Goal: Information Seeking & Learning: Learn about a topic

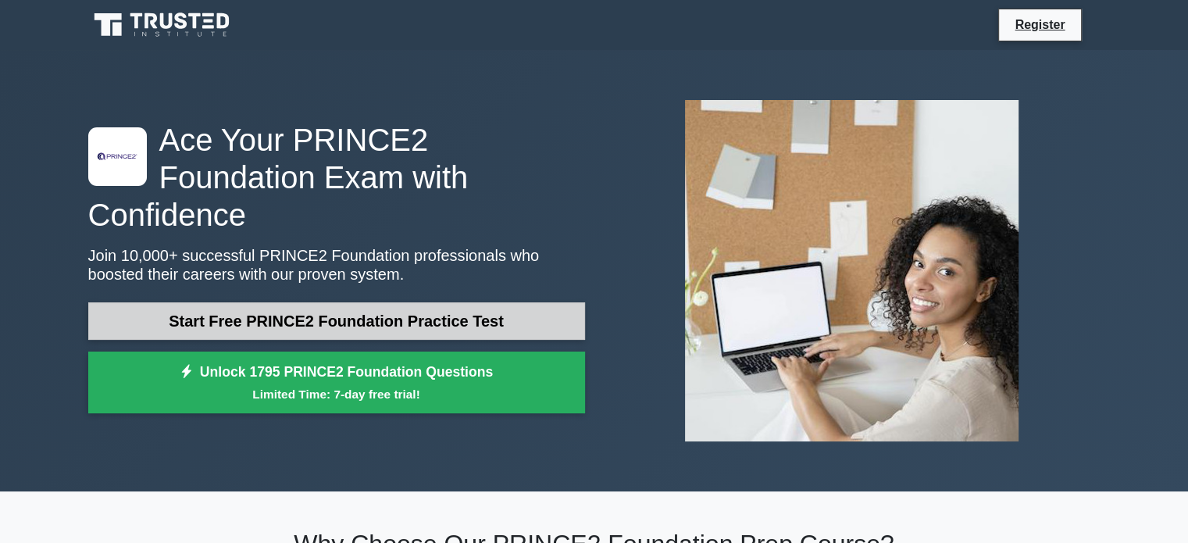
click at [391, 308] on link "Start Free PRINCE2 Foundation Practice Test" at bounding box center [336, 320] width 497 height 37
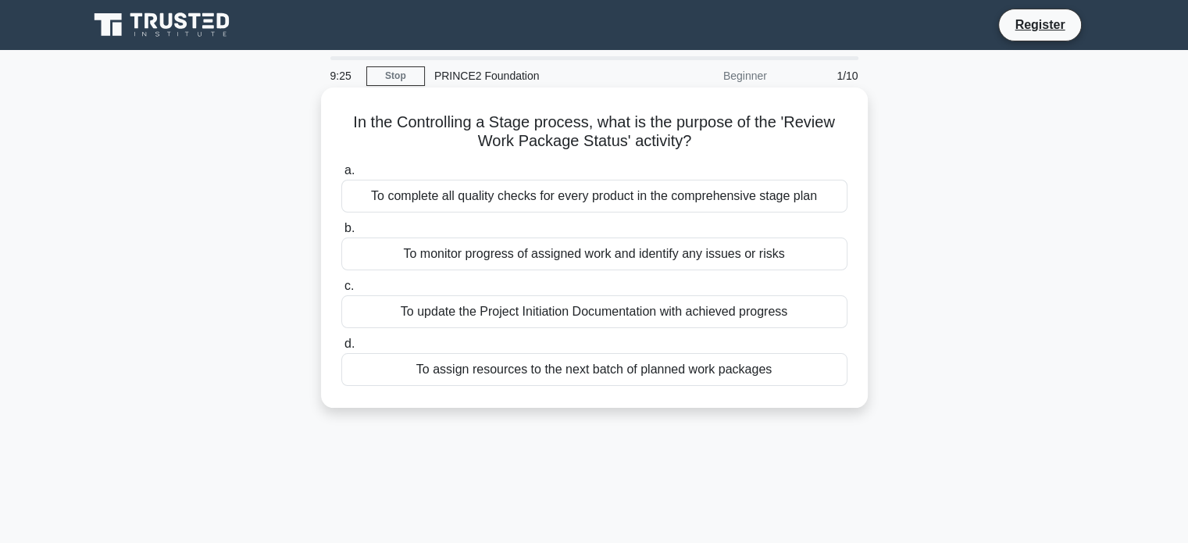
click at [687, 369] on div "To assign resources to the next batch of planned work packages" at bounding box center [594, 369] width 506 height 33
click at [341, 349] on input "d. To assign resources to the next batch of planned work packages" at bounding box center [341, 344] width 0 height 10
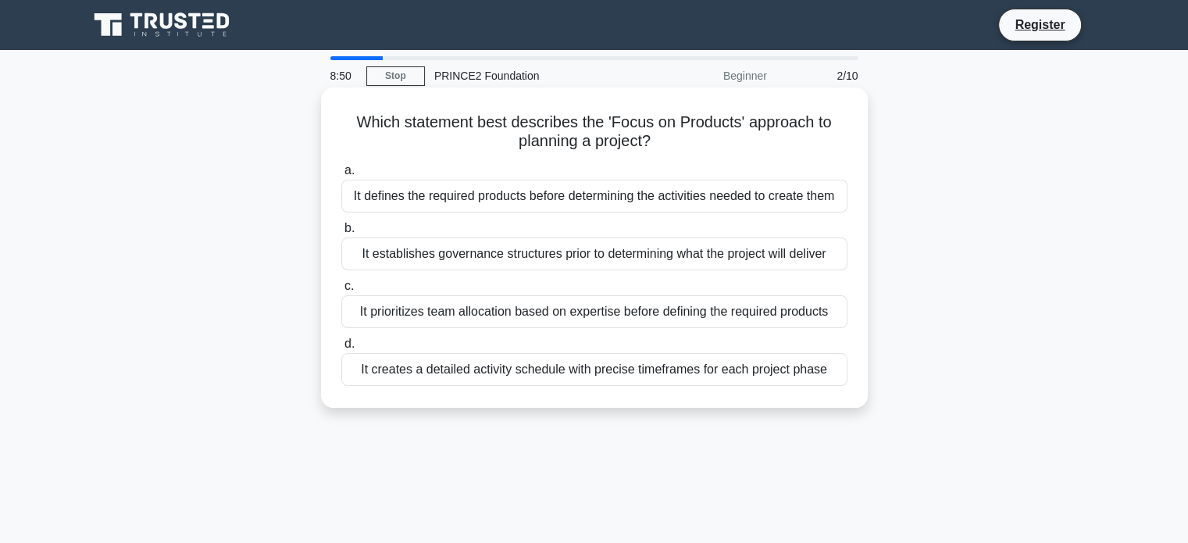
click at [584, 190] on div "It defines the required products before determining the activities needed to cr…" at bounding box center [594, 196] width 506 height 33
click at [341, 176] on input "a. It defines the required products before determining the activities needed to…" at bounding box center [341, 171] width 0 height 10
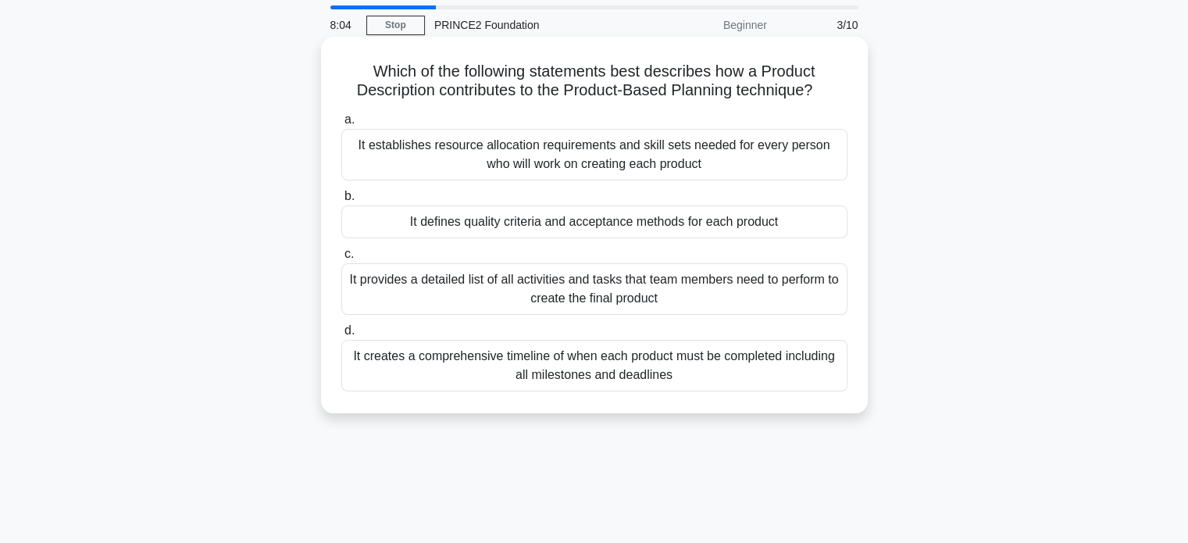
scroll to position [78, 0]
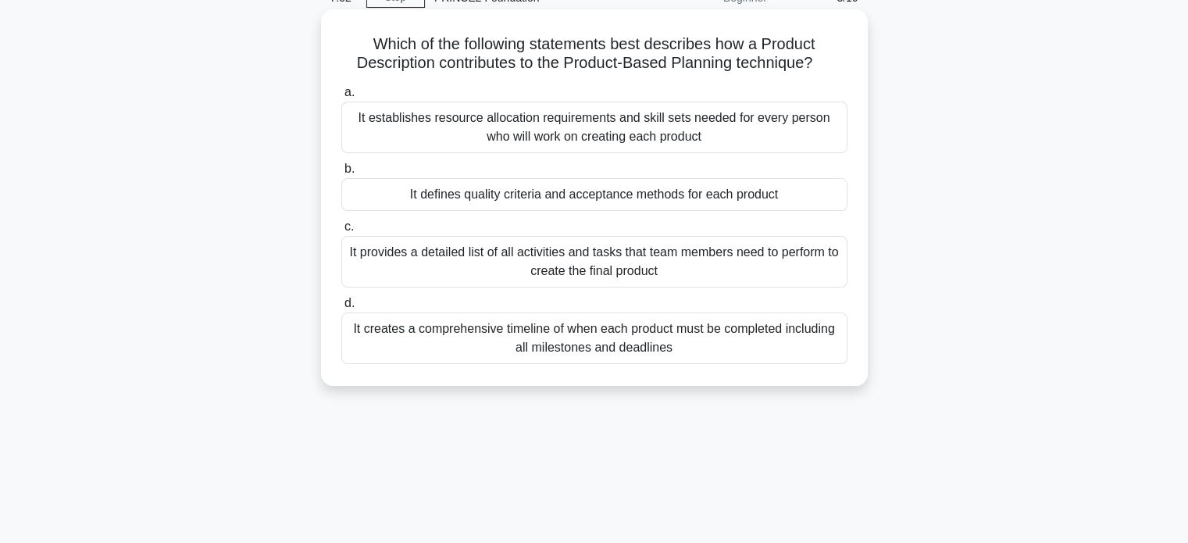
click at [595, 200] on div "It defines quality criteria and acceptance methods for each product" at bounding box center [594, 194] width 506 height 33
click at [341, 174] on input "b. It defines quality criteria and acceptance methods for each product" at bounding box center [341, 169] width 0 height 10
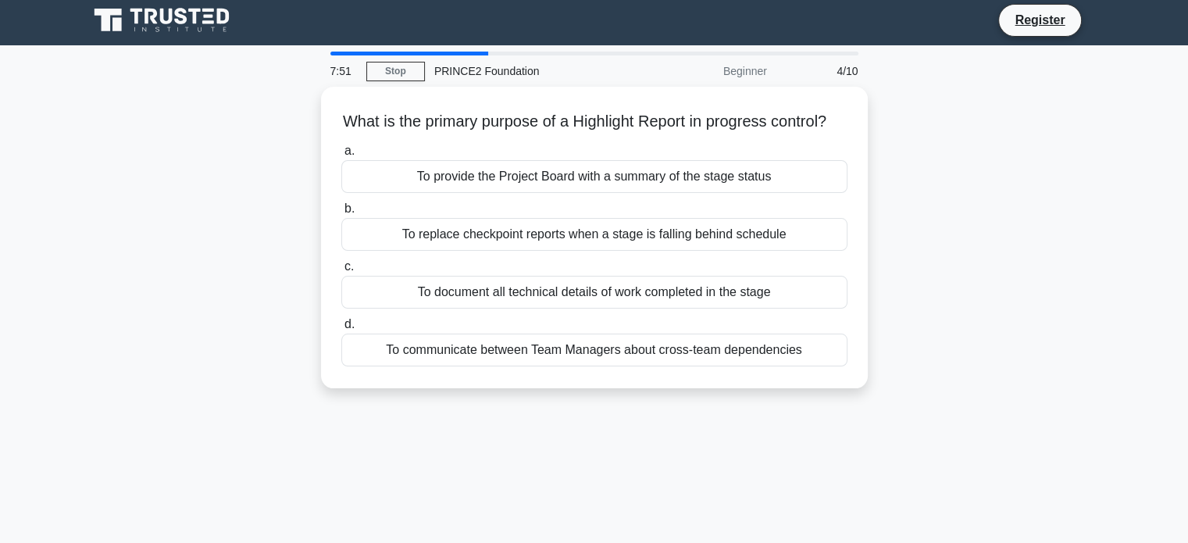
scroll to position [0, 0]
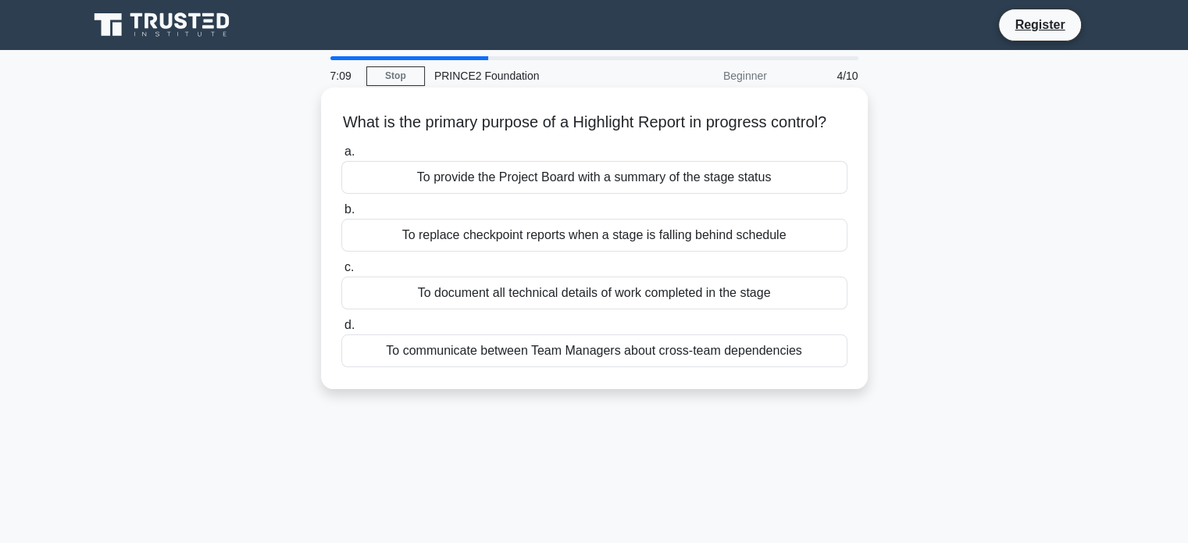
click at [581, 194] on div "To provide the Project Board with a summary of the stage status" at bounding box center [594, 177] width 506 height 33
click at [341, 157] on input "a. To provide the Project Board with a summary of the stage status" at bounding box center [341, 152] width 0 height 10
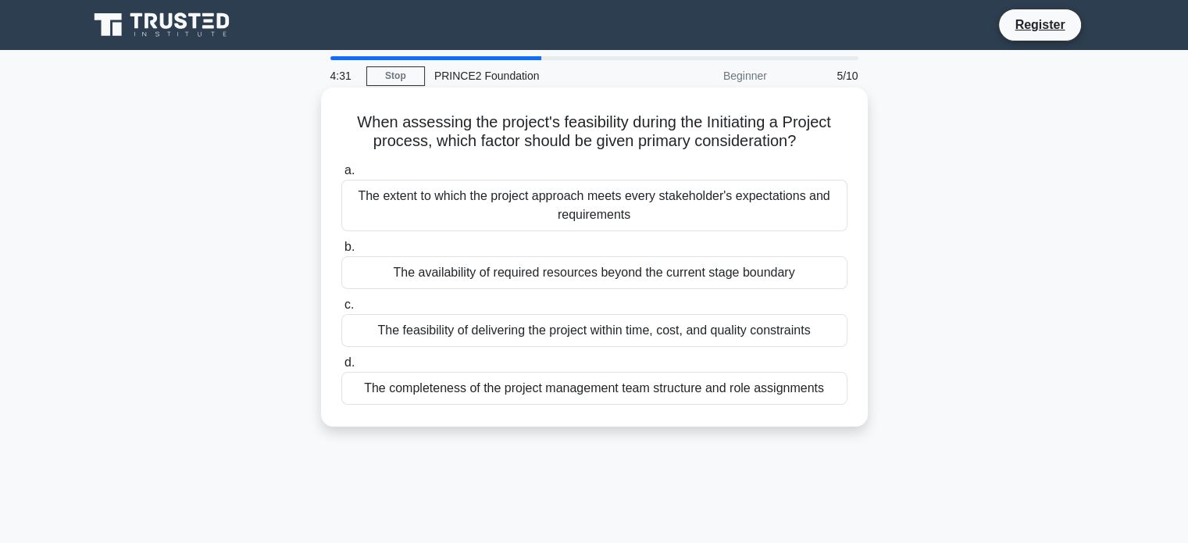
click at [718, 337] on div "The feasibility of delivering the project within time, cost, and quality constr…" at bounding box center [594, 330] width 506 height 33
click at [341, 310] on input "c. The feasibility of delivering the project within time, cost, and quality con…" at bounding box center [341, 305] width 0 height 10
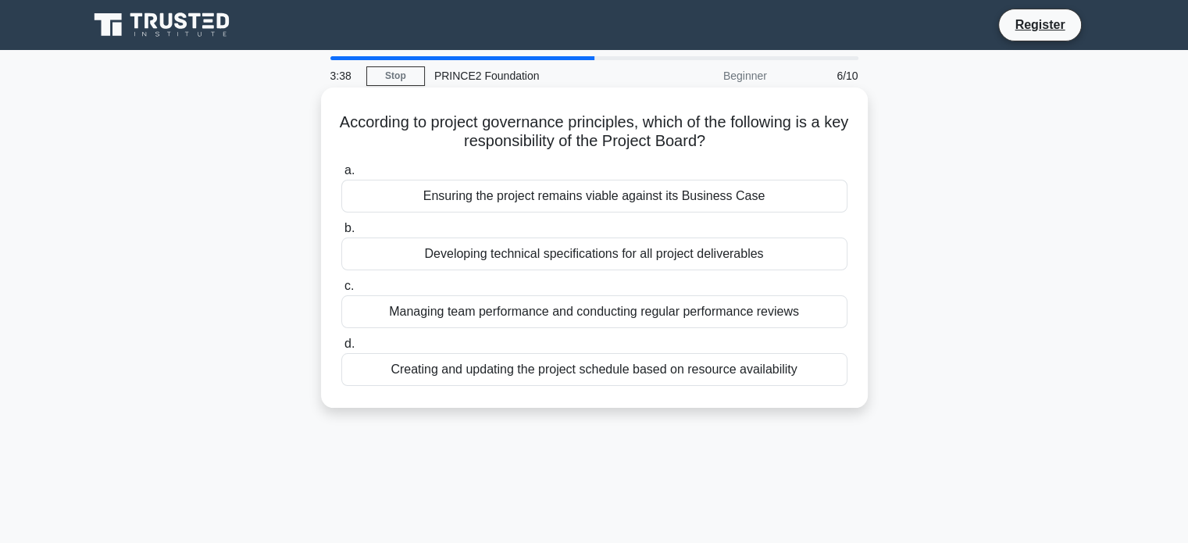
click at [654, 205] on div "Ensuring the project remains viable against its Business Case" at bounding box center [594, 196] width 506 height 33
click at [341, 176] on input "a. Ensuring the project remains viable against its Business Case" at bounding box center [341, 171] width 0 height 10
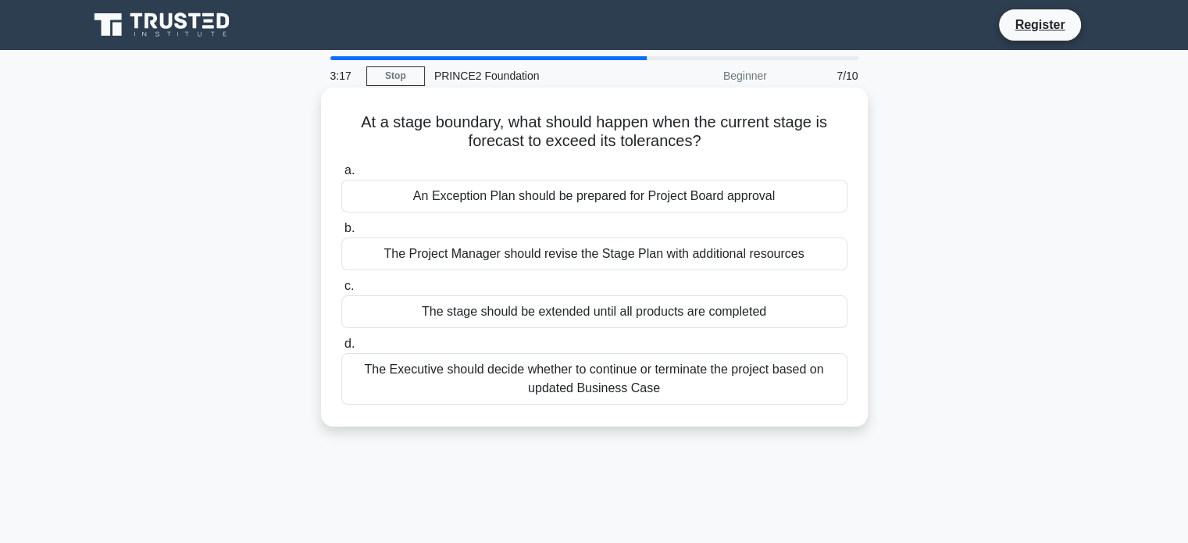
click at [562, 199] on div "An Exception Plan should be prepared for Project Board approval" at bounding box center [594, 196] width 506 height 33
click at [341, 176] on input "a. An Exception Plan should be prepared for Project Board approval" at bounding box center [341, 171] width 0 height 10
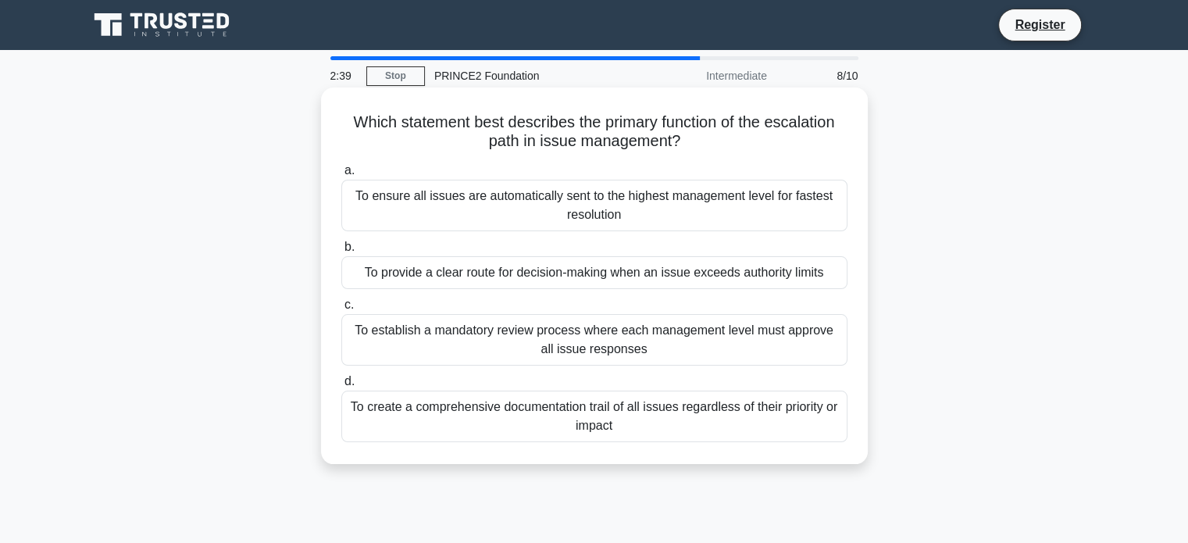
click at [529, 275] on div "To provide a clear route for decision-making when an issue exceeds authority li…" at bounding box center [594, 272] width 506 height 33
click at [341, 252] on input "b. To provide a clear route for decision-making when an issue exceeds authority…" at bounding box center [341, 247] width 0 height 10
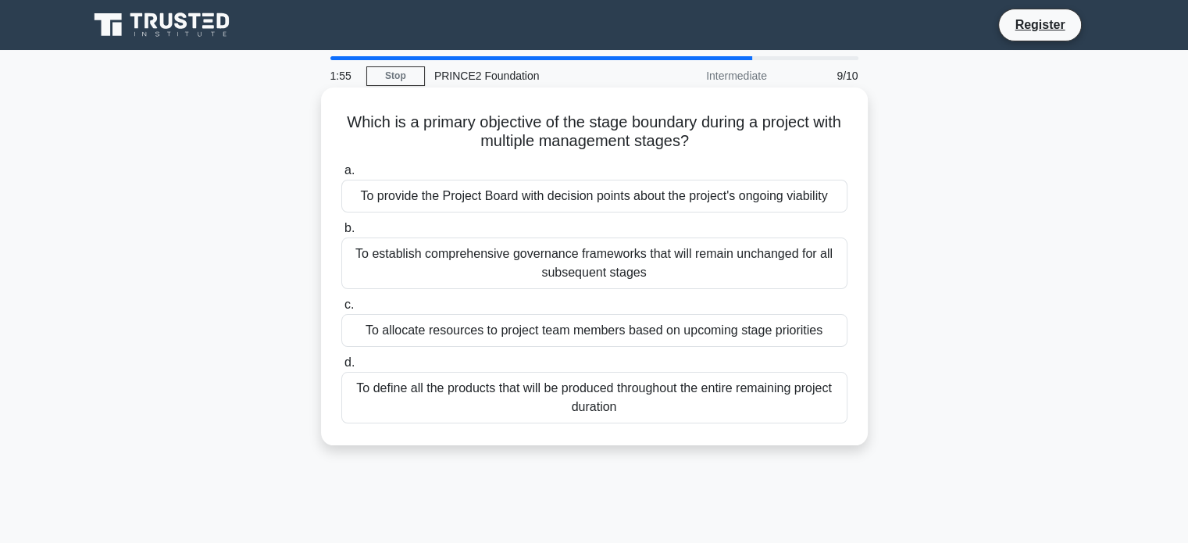
click at [605, 264] on div "To establish comprehensive governance frameworks that will remain unchanged for…" at bounding box center [594, 263] width 506 height 52
click at [341, 233] on input "b. To establish comprehensive governance frameworks that will remain unchanged …" at bounding box center [341, 228] width 0 height 10
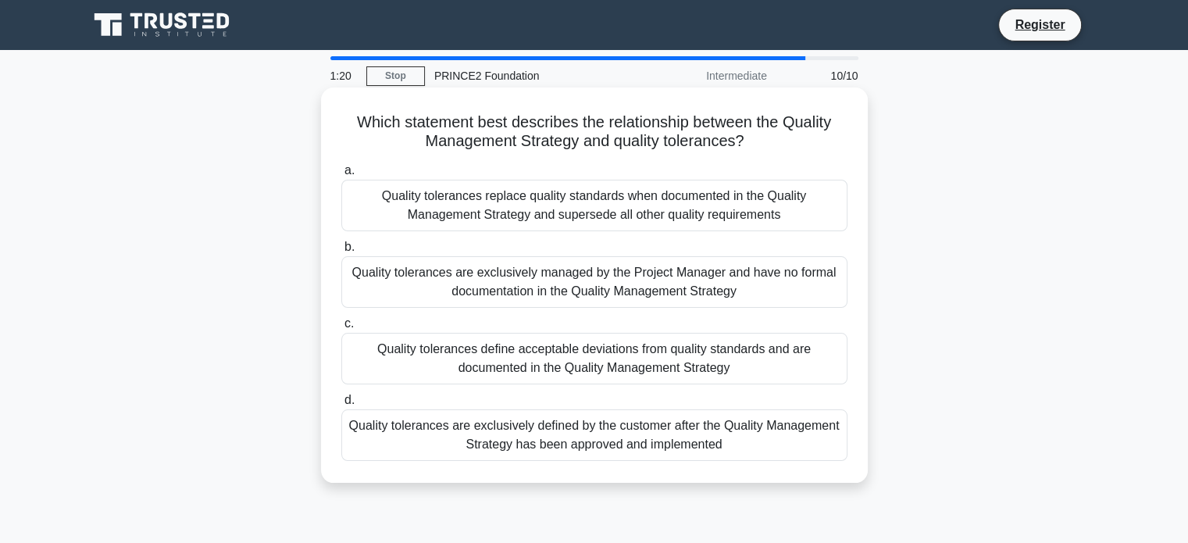
click at [544, 204] on div "Quality tolerances replace quality standards when documented in the Quality Man…" at bounding box center [594, 206] width 506 height 52
click at [341, 176] on input "a. Quality tolerances replace quality standards when documented in the Quality …" at bounding box center [341, 171] width 0 height 10
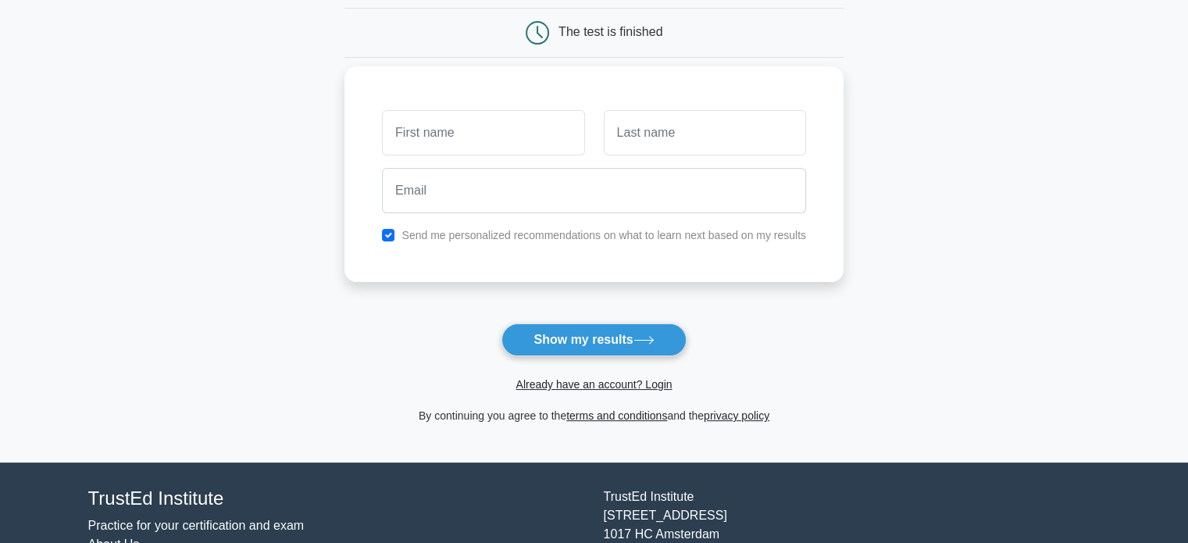
scroll to position [156, 0]
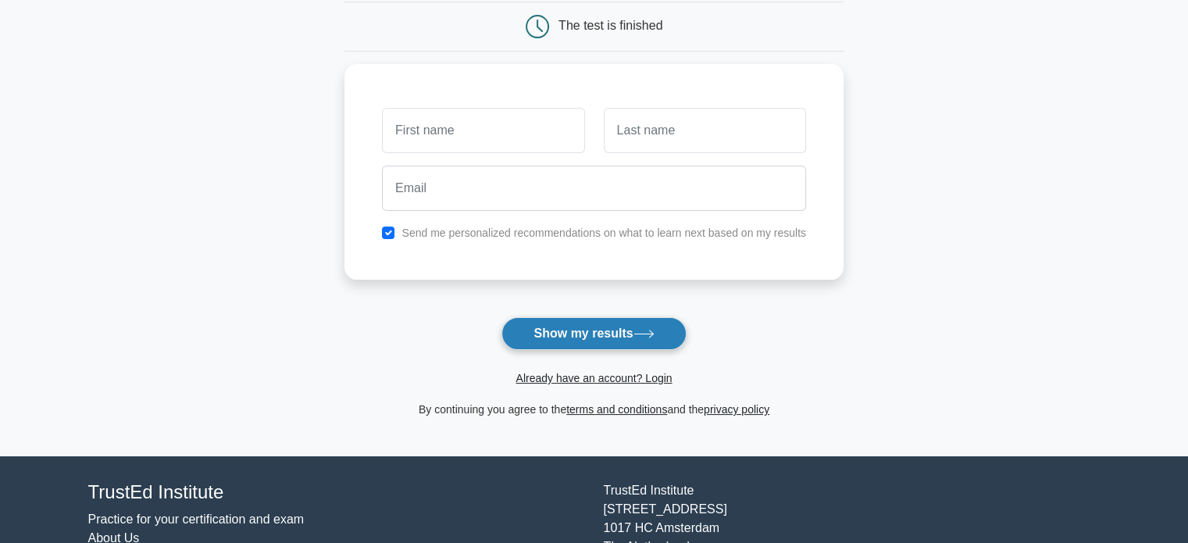
click at [587, 333] on button "Show my results" at bounding box center [593, 333] width 184 height 33
click at [391, 229] on input "checkbox" at bounding box center [388, 229] width 12 height 12
checkbox input "false"
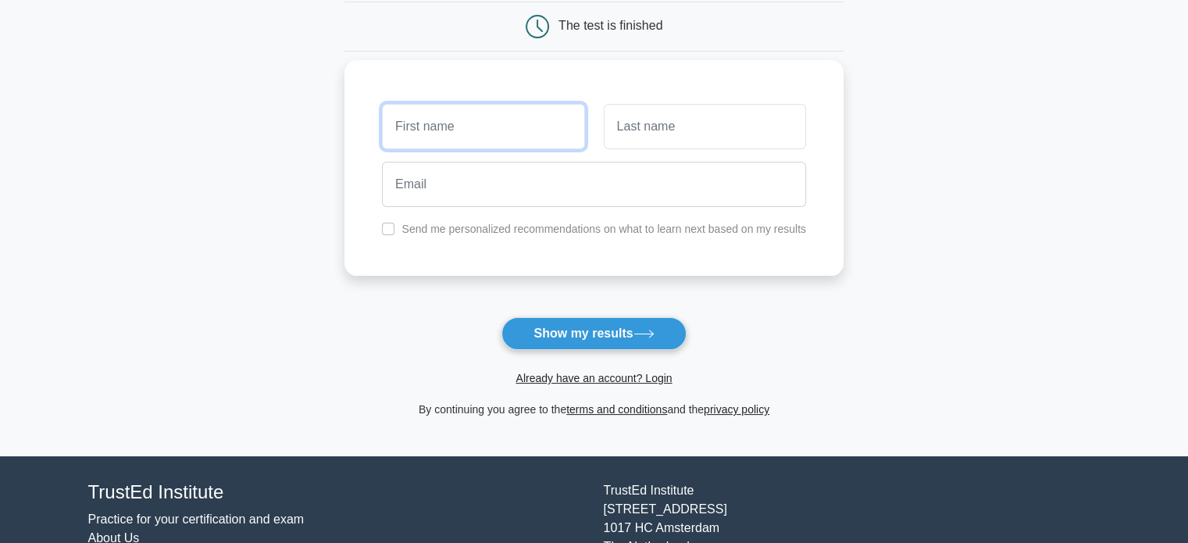
click at [444, 129] on input "text" at bounding box center [483, 126] width 202 height 45
type input "[PERSON_NAME]"
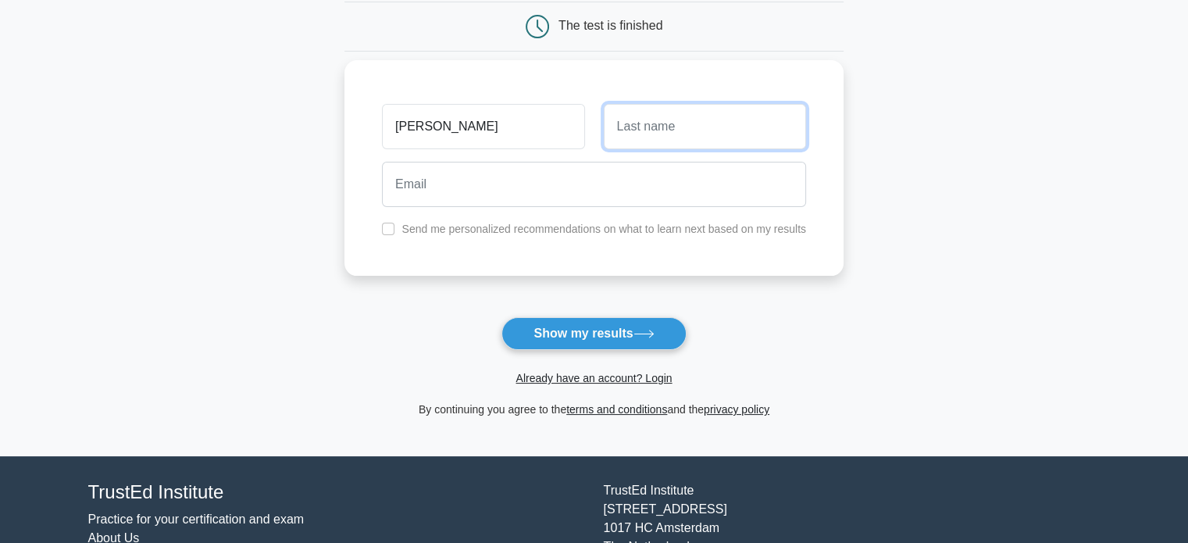
click at [729, 127] on input "text" at bounding box center [705, 126] width 202 height 45
type input "Krishna"
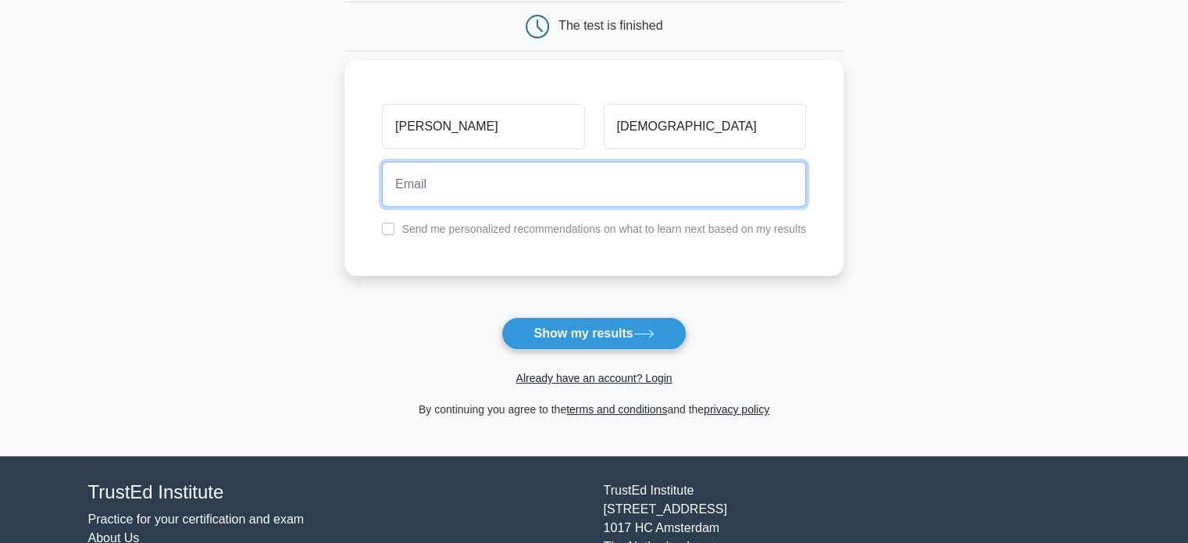
click at [512, 199] on input "email" at bounding box center [594, 184] width 424 height 45
type input "anand.krisshh@gmail.com"
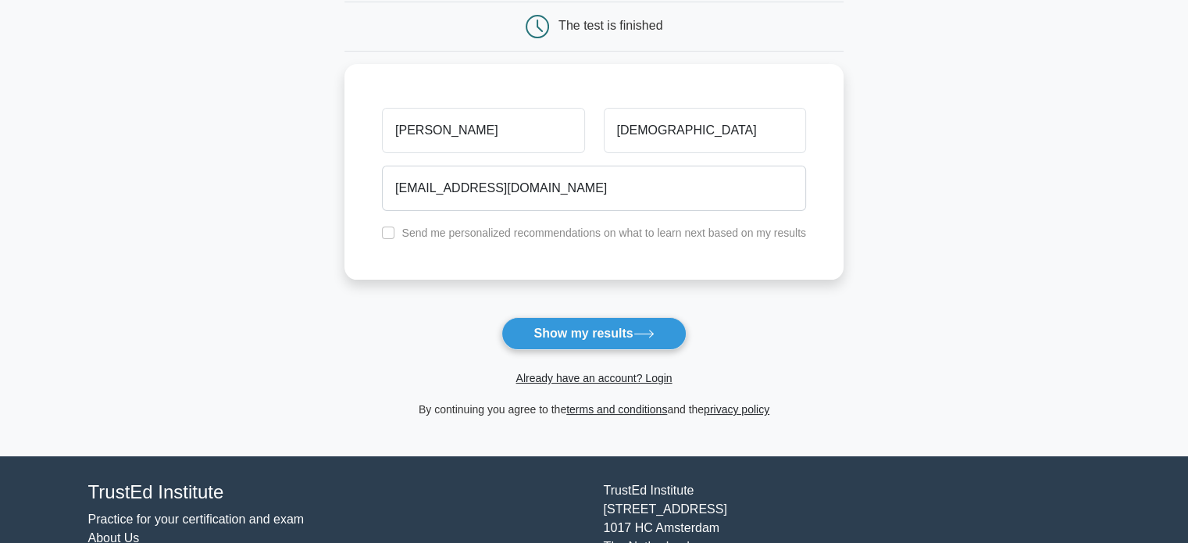
click at [558, 350] on div "Already have an account? Login" at bounding box center [593, 368] width 499 height 37
click at [558, 330] on button "Show my results" at bounding box center [593, 333] width 184 height 33
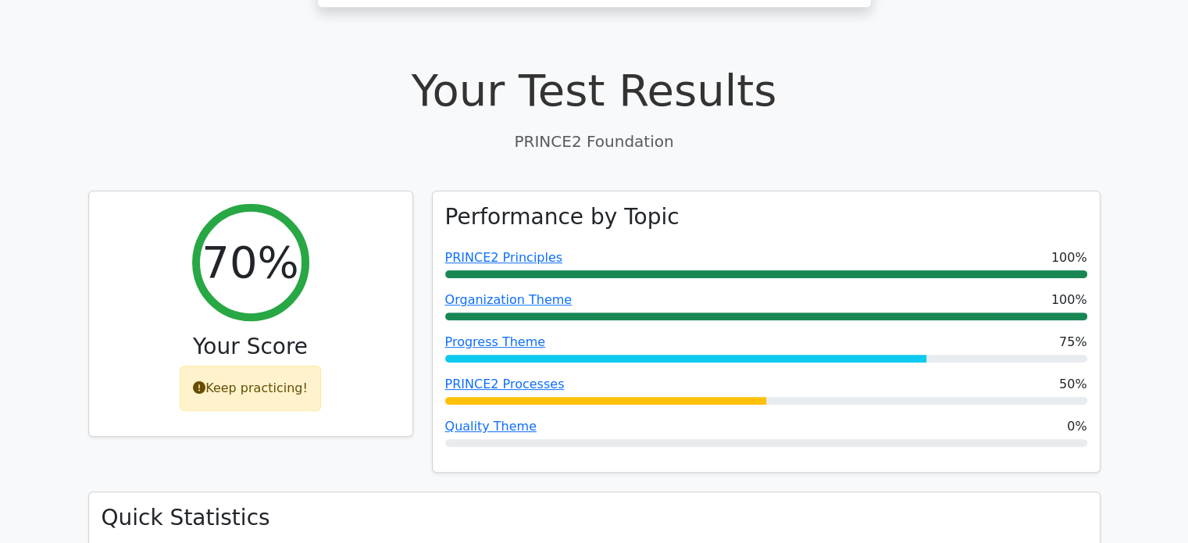
scroll to position [390, 0]
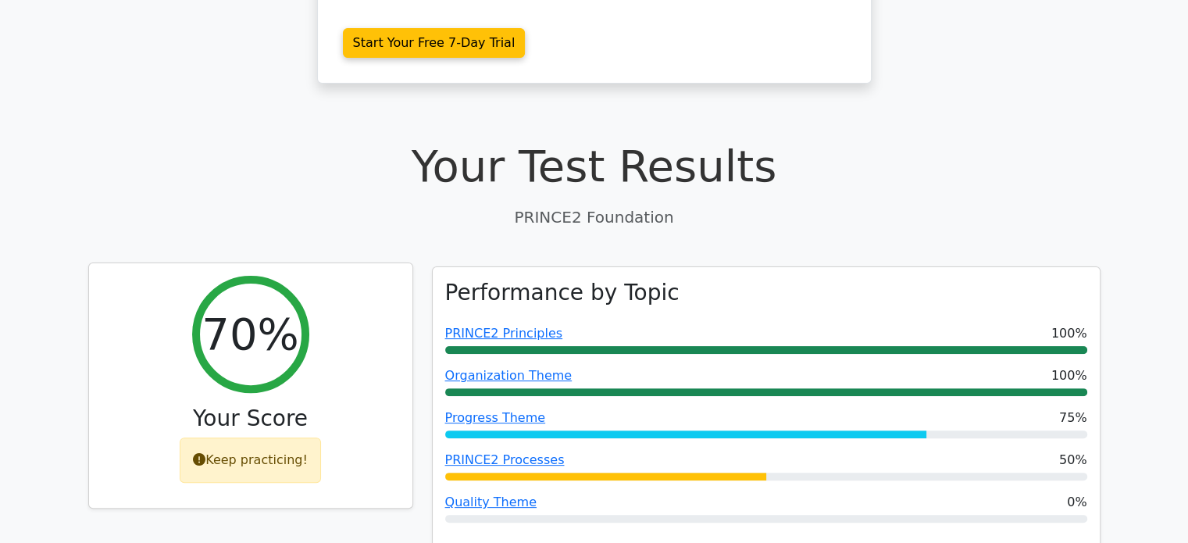
click at [203, 453] on icon at bounding box center [199, 459] width 12 height 12
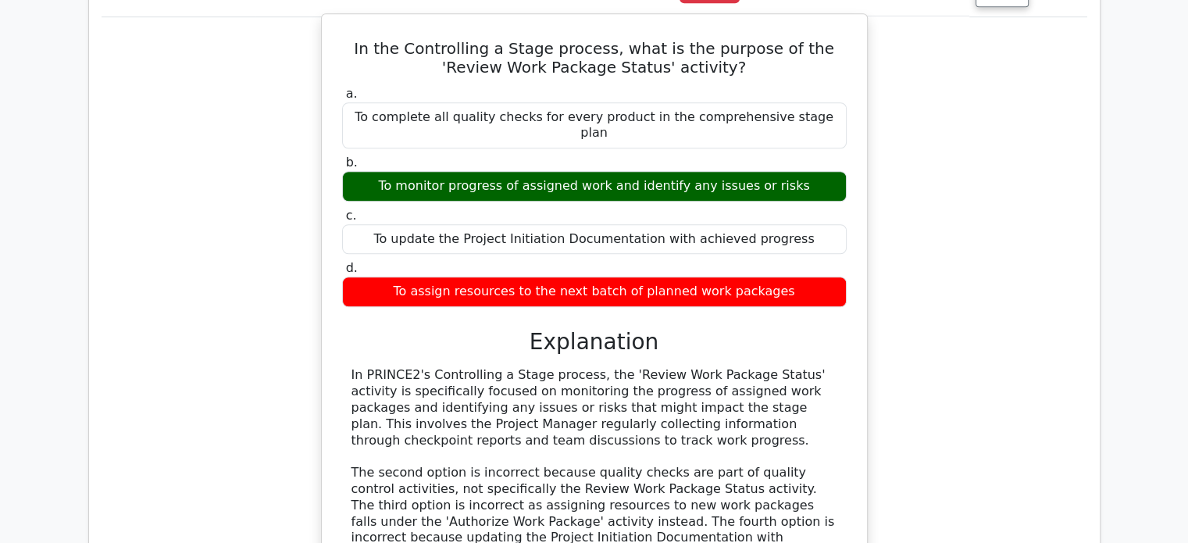
scroll to position [1405, 0]
